Goal: Check status: Check status

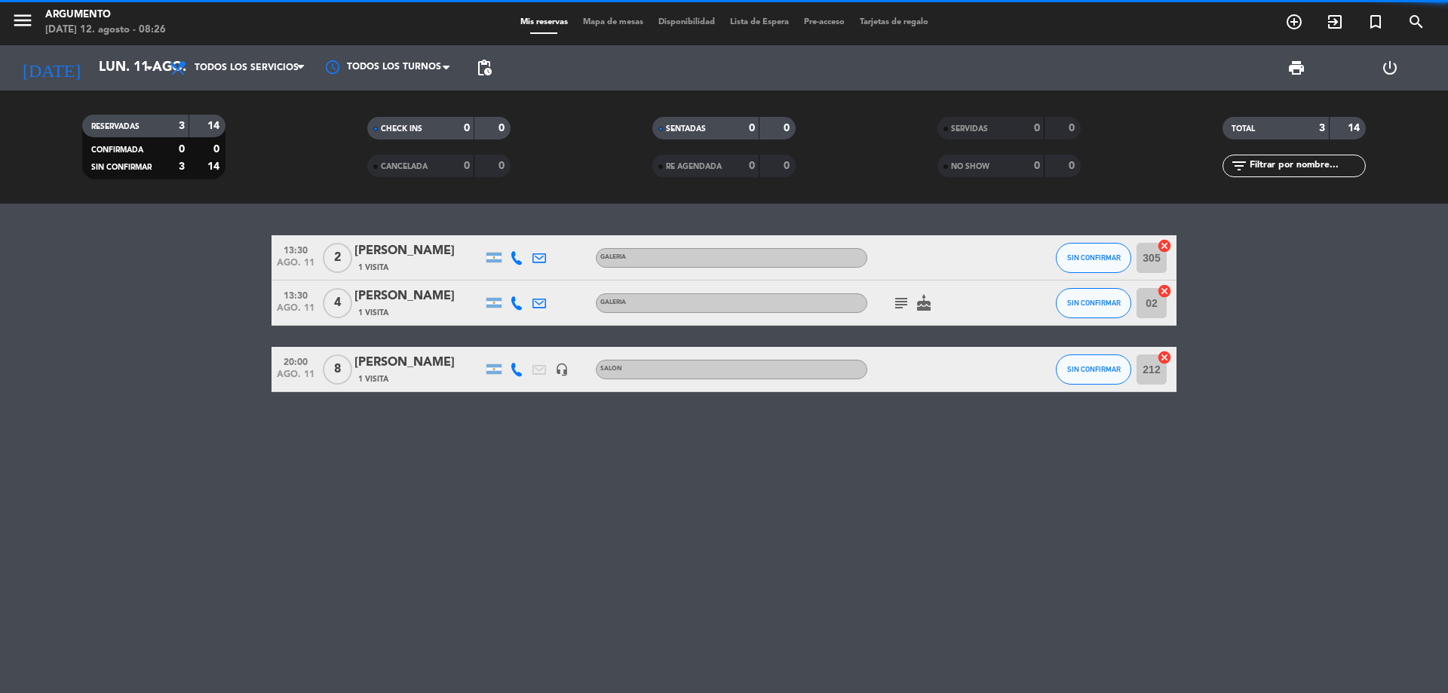
click at [690, 18] on span "Disponibilidad" at bounding box center [687, 22] width 72 height 8
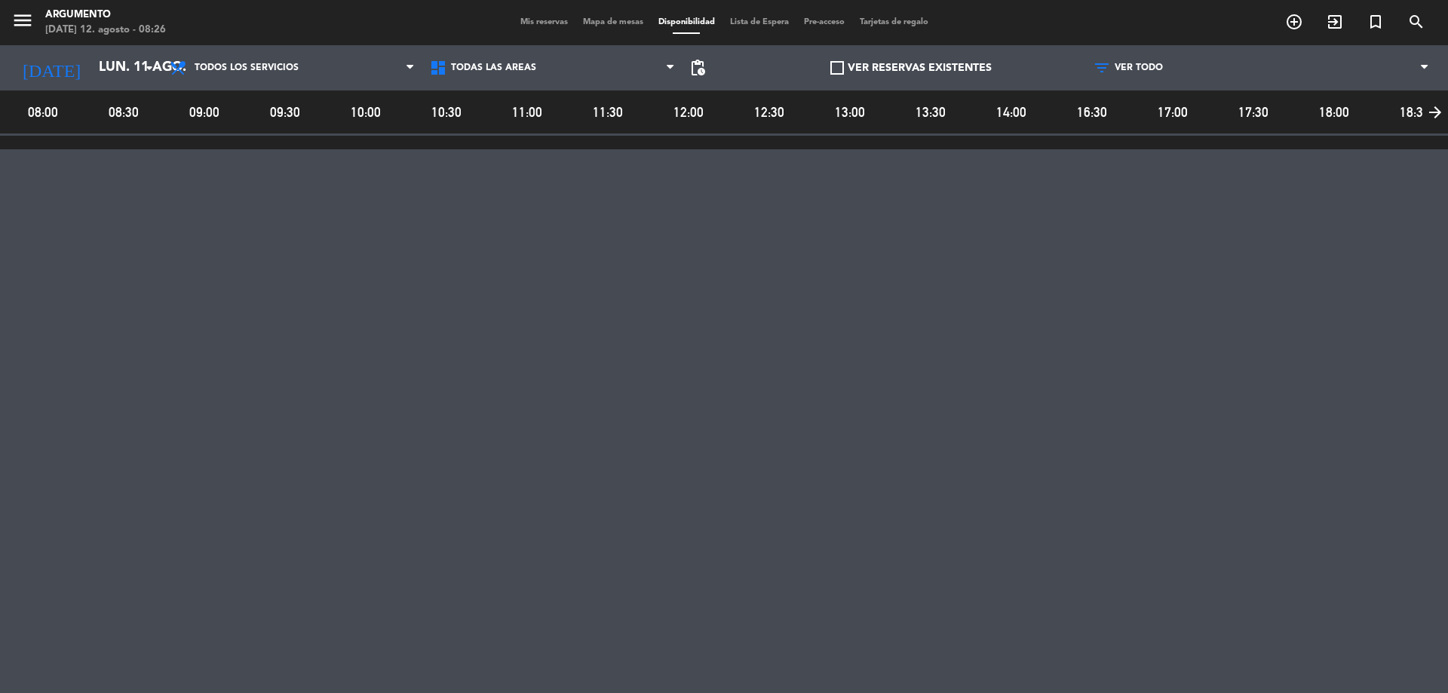
click at [505, 11] on div "menu Argumento [DATE] 12. agosto - 08:26 Mis reservas Mapa de mesas Disponibili…" at bounding box center [724, 22] width 1448 height 45
click at [521, 20] on span "Mis reservas" at bounding box center [544, 22] width 63 height 8
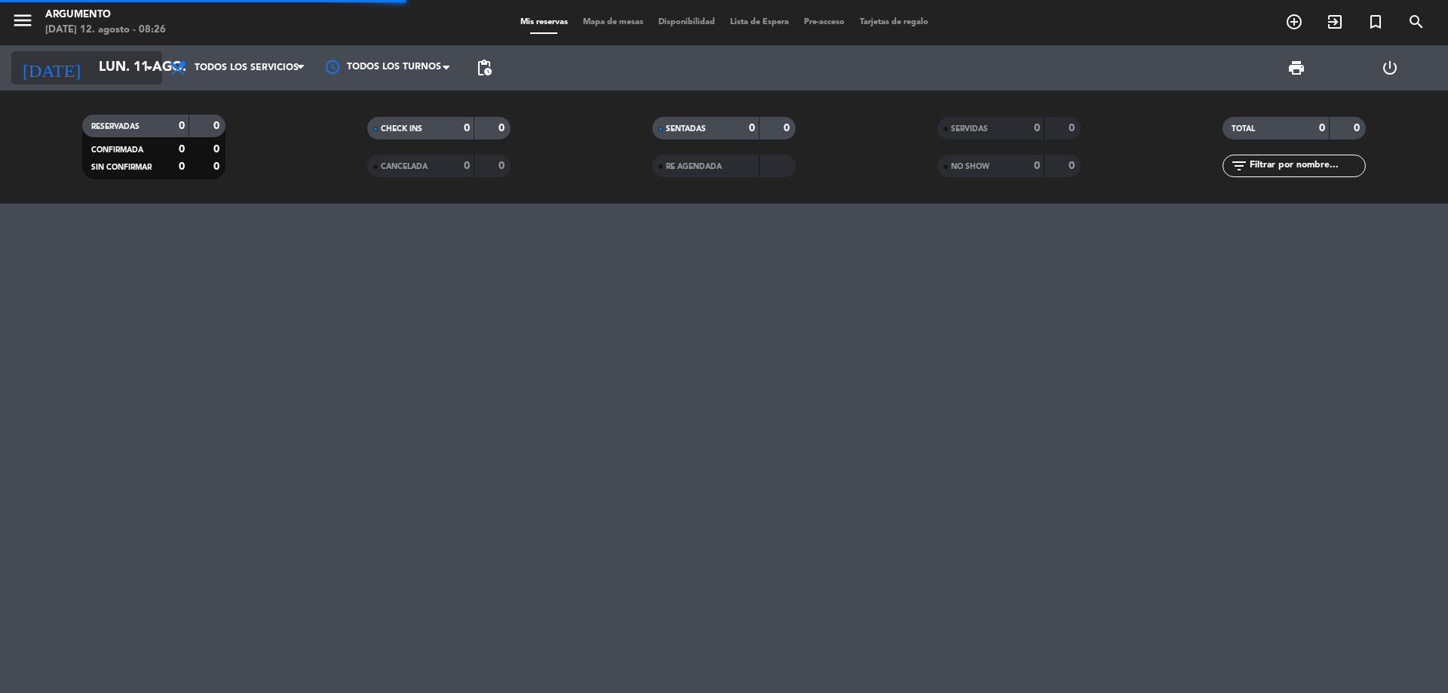
click at [124, 71] on input "lun. 11 ago." at bounding box center [178, 68] width 175 height 30
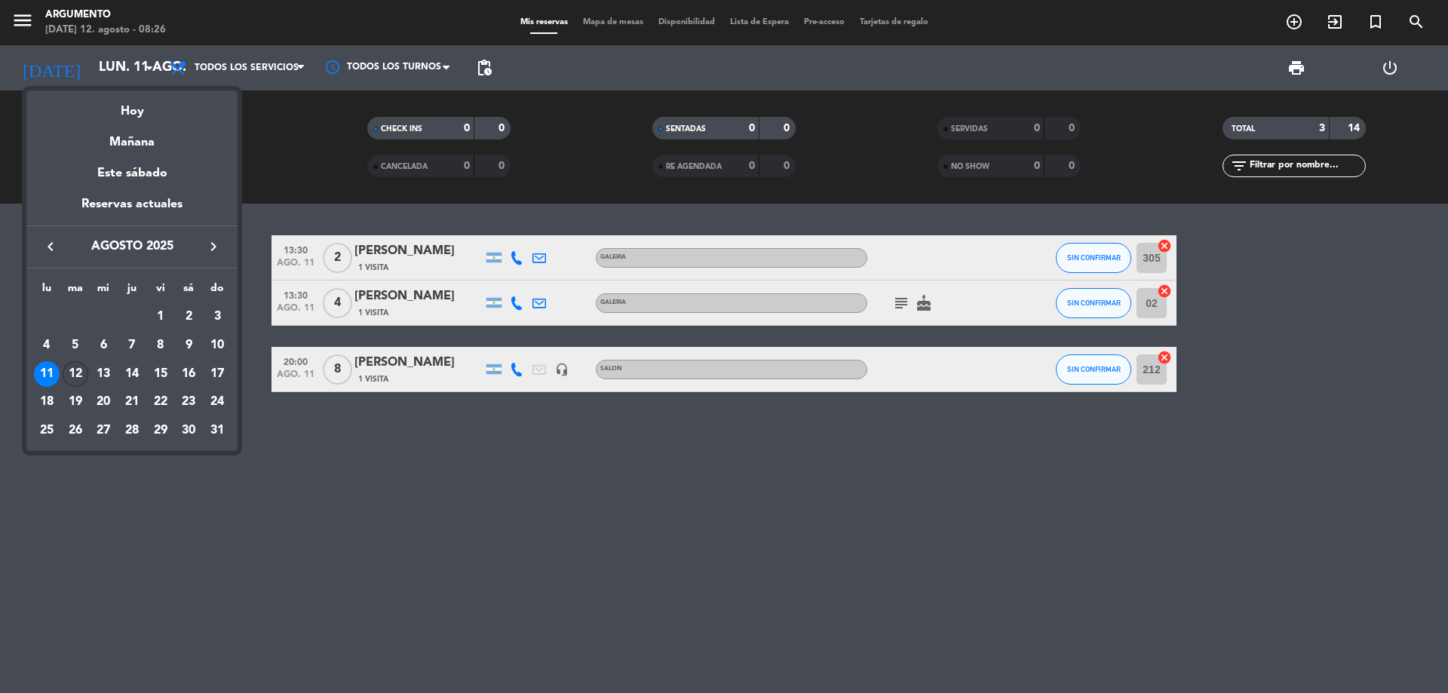
click at [80, 377] on div "12" at bounding box center [76, 374] width 26 height 26
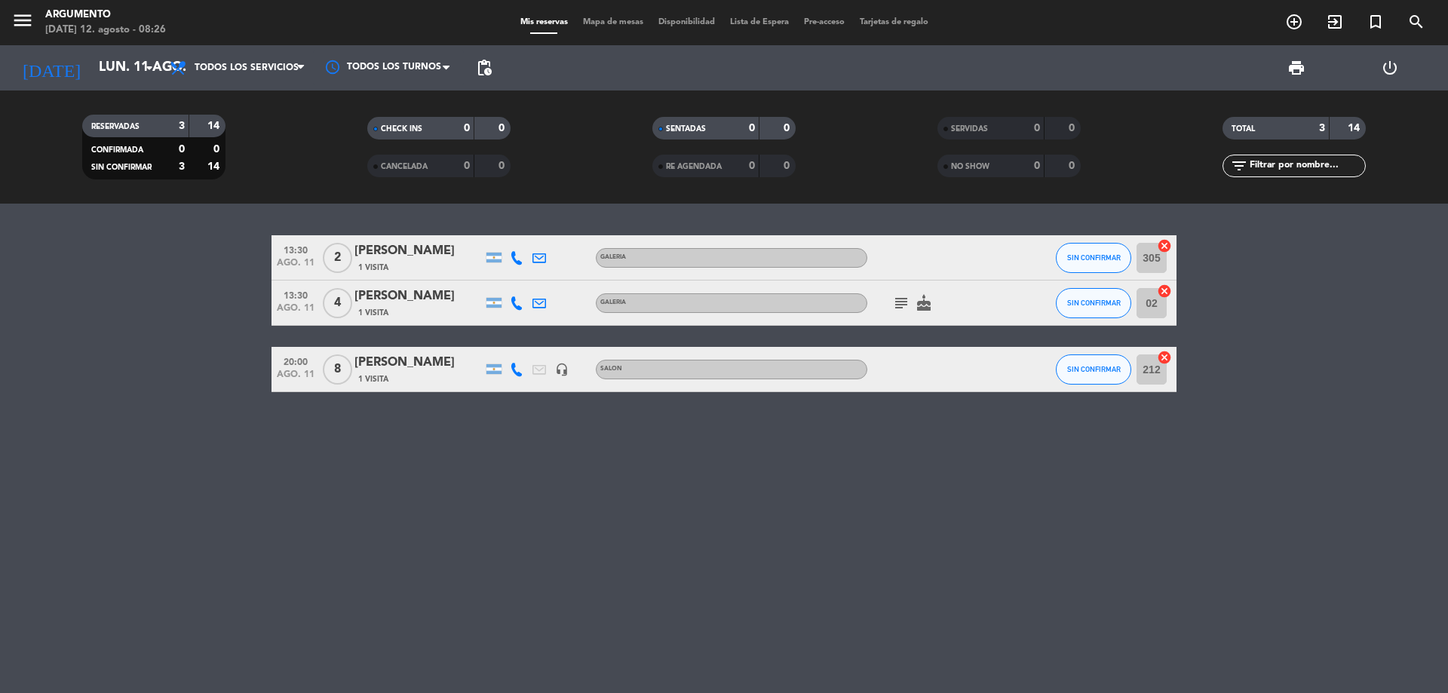
type input "[DATE]"
